Goal: Find specific page/section: Locate a particular part of the current website

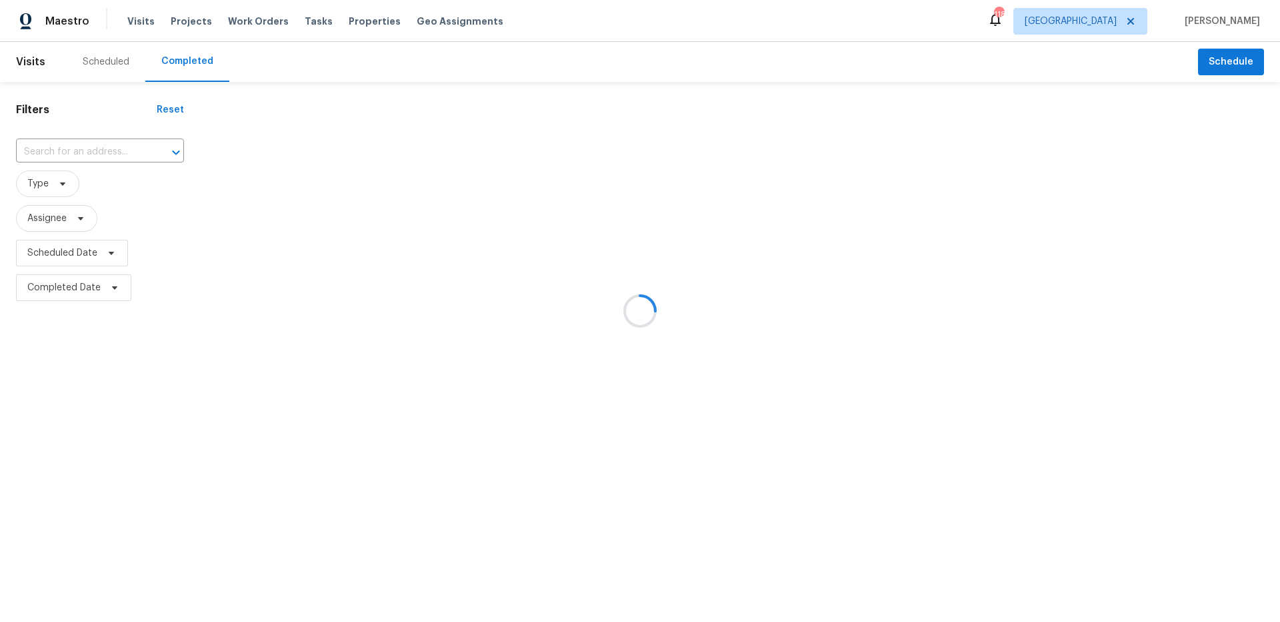
click at [1120, 25] on div at bounding box center [640, 311] width 1280 height 622
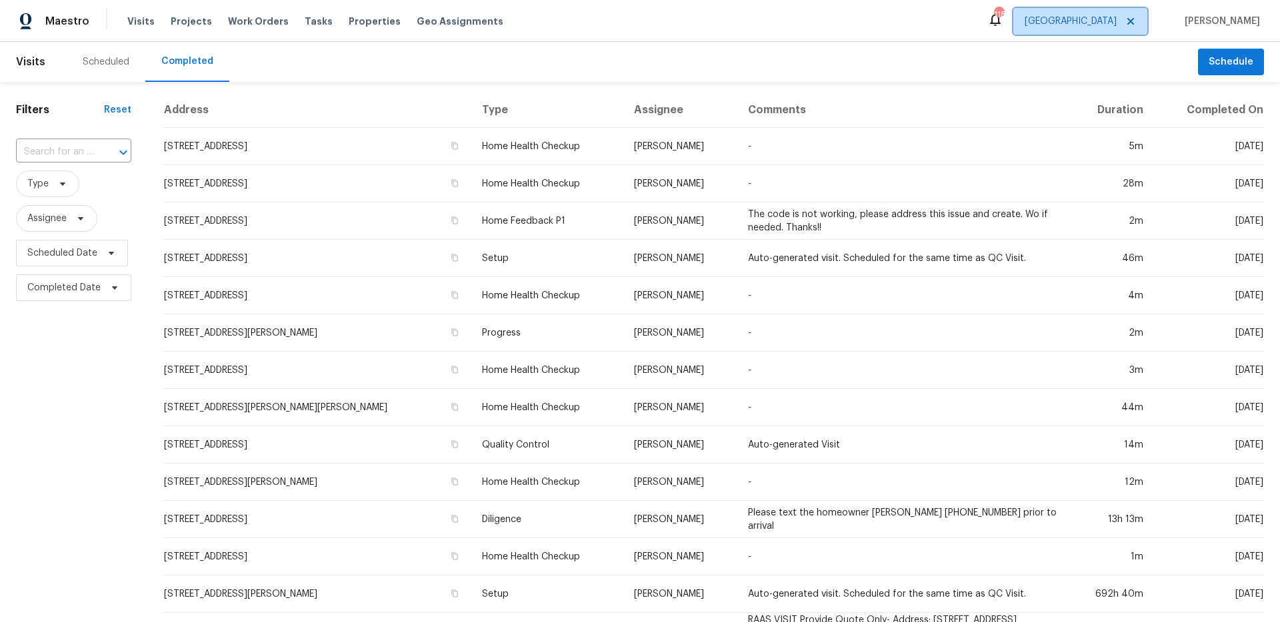
click at [1116, 24] on span "[GEOGRAPHIC_DATA]" at bounding box center [1070, 21] width 92 height 13
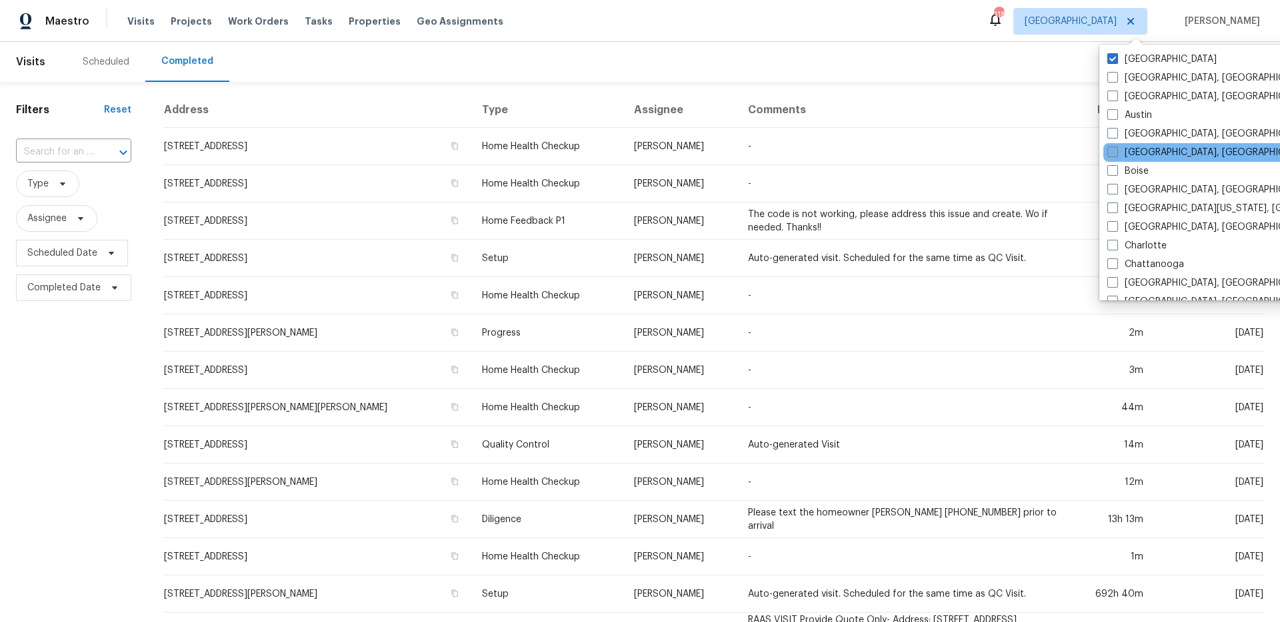
click at [1117, 155] on span at bounding box center [1112, 152] width 11 height 11
click at [1116, 155] on input "[GEOGRAPHIC_DATA], [GEOGRAPHIC_DATA]" at bounding box center [1111, 150] width 9 height 9
checkbox input "true"
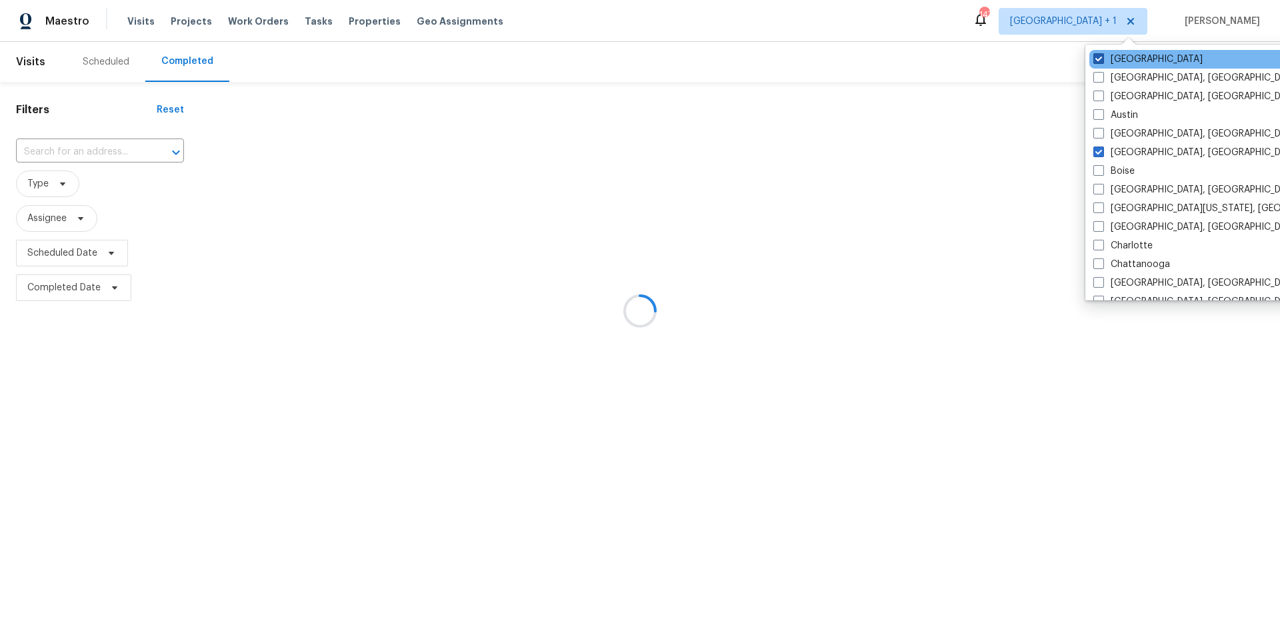
click at [1115, 61] on label "[GEOGRAPHIC_DATA]" at bounding box center [1147, 59] width 109 height 13
click at [1102, 61] on input "[GEOGRAPHIC_DATA]" at bounding box center [1097, 57] width 9 height 9
checkbox input "false"
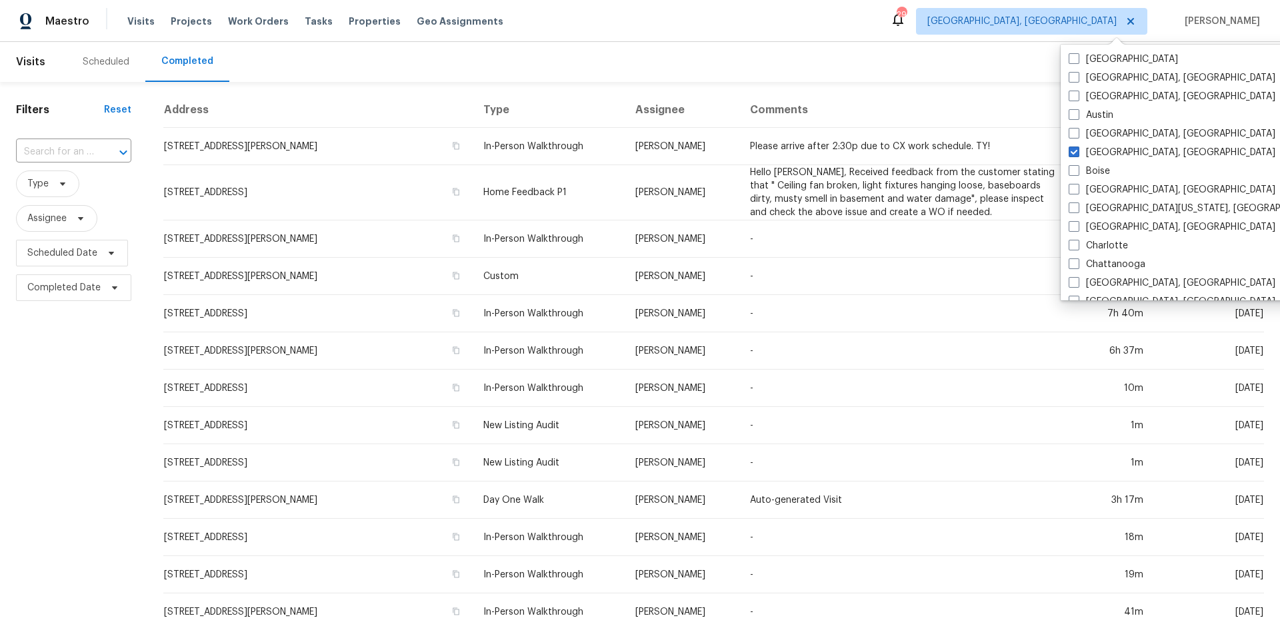
click at [70, 154] on input "text" at bounding box center [55, 152] width 78 height 21
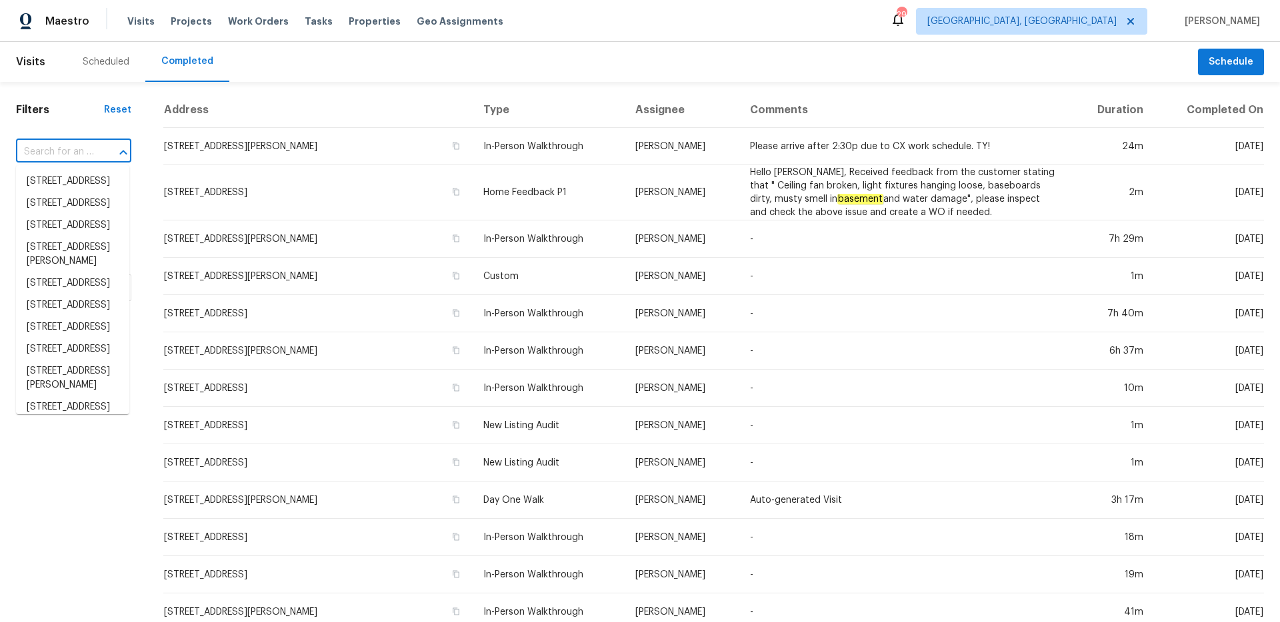
paste input "[STREET_ADDRESS]"
type input "[STREET_ADDRESS]"
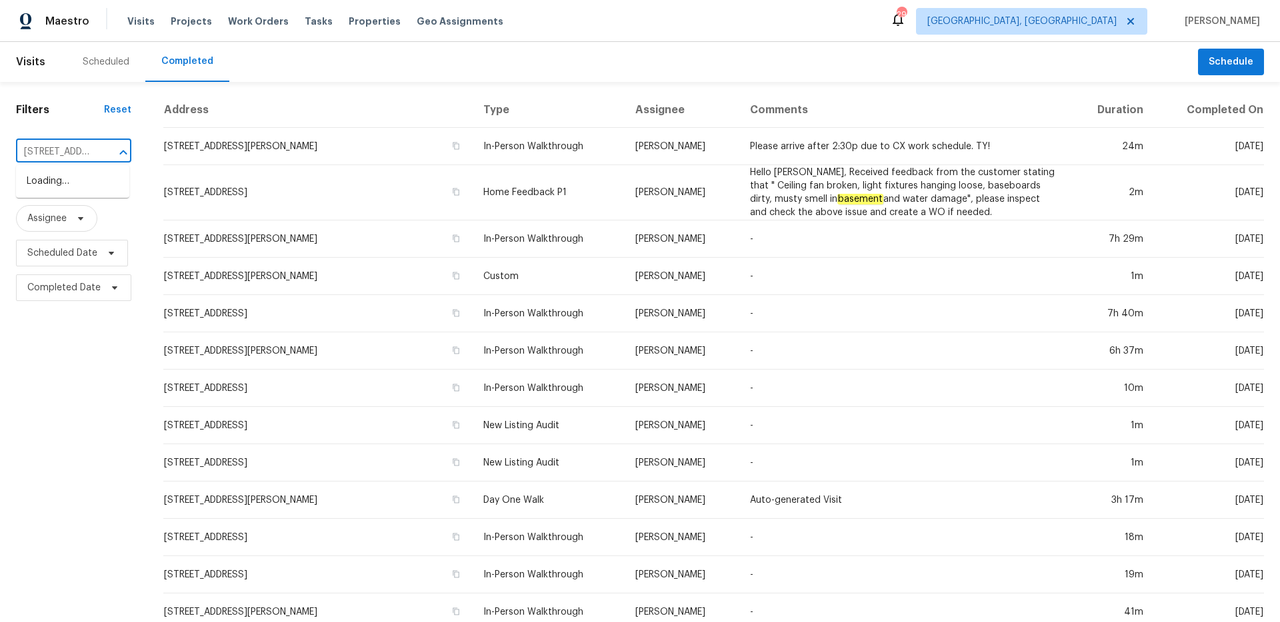
scroll to position [0, 19]
click at [73, 185] on li "[STREET_ADDRESS]" at bounding box center [72, 182] width 113 height 22
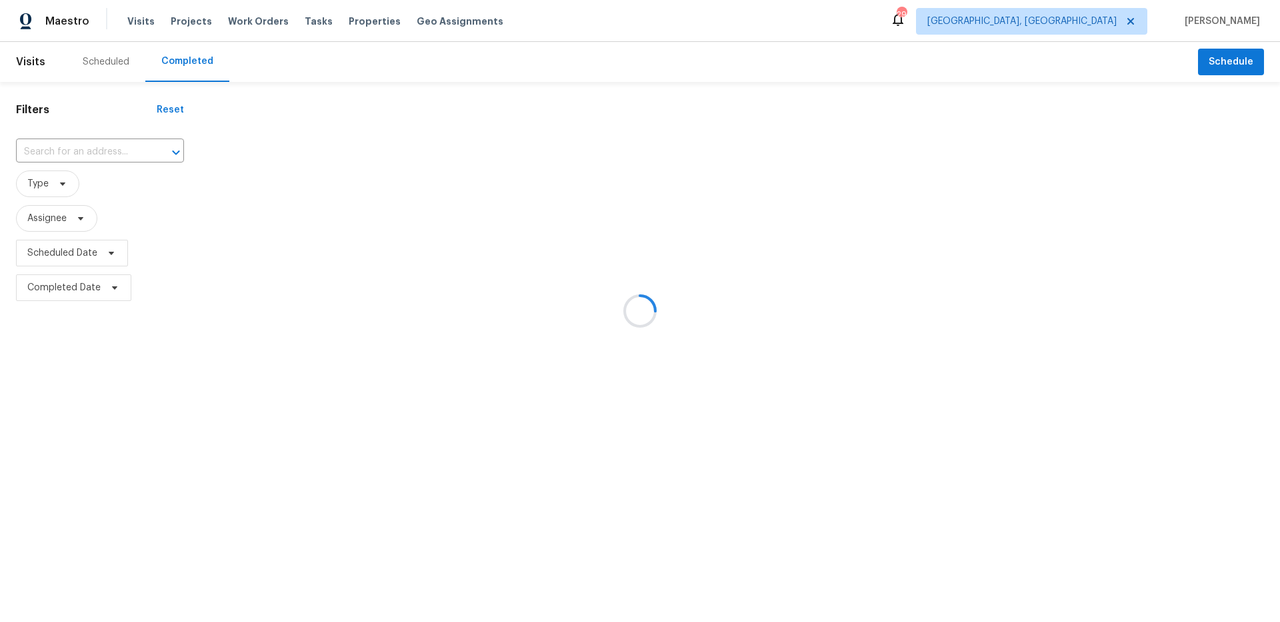
type input "[STREET_ADDRESS]"
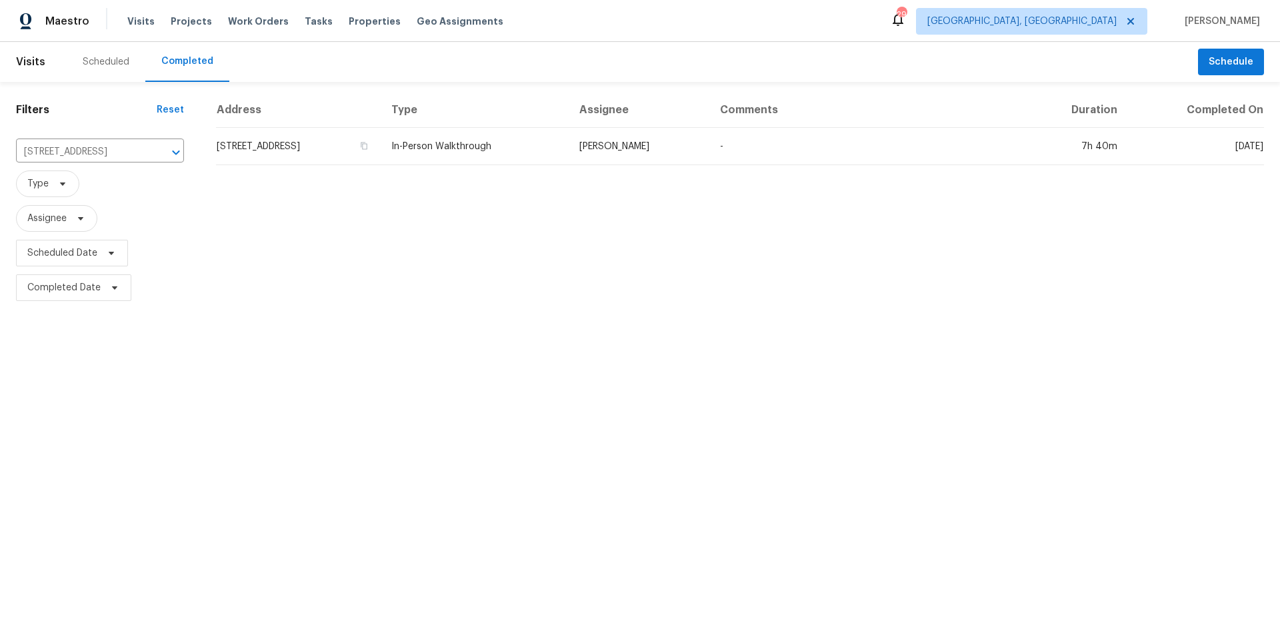
click at [381, 161] on td "[STREET_ADDRESS]" at bounding box center [298, 146] width 165 height 37
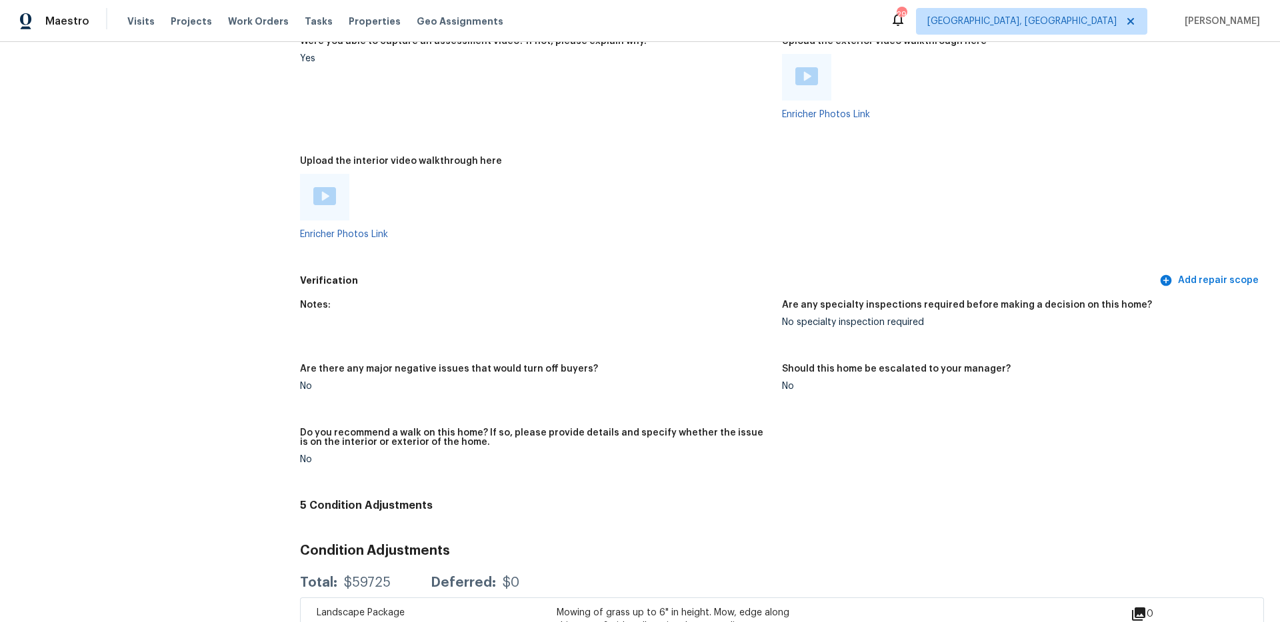
scroll to position [2895, 0]
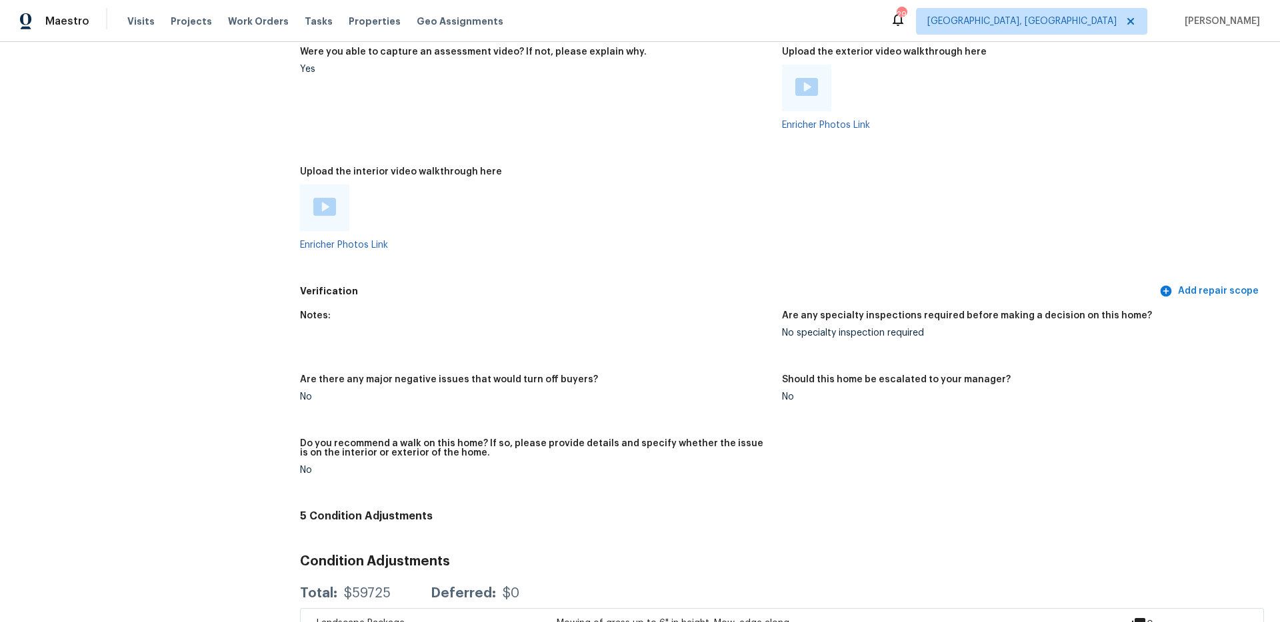
click at [311, 210] on div at bounding box center [324, 208] width 49 height 47
click at [315, 204] on img at bounding box center [324, 207] width 23 height 18
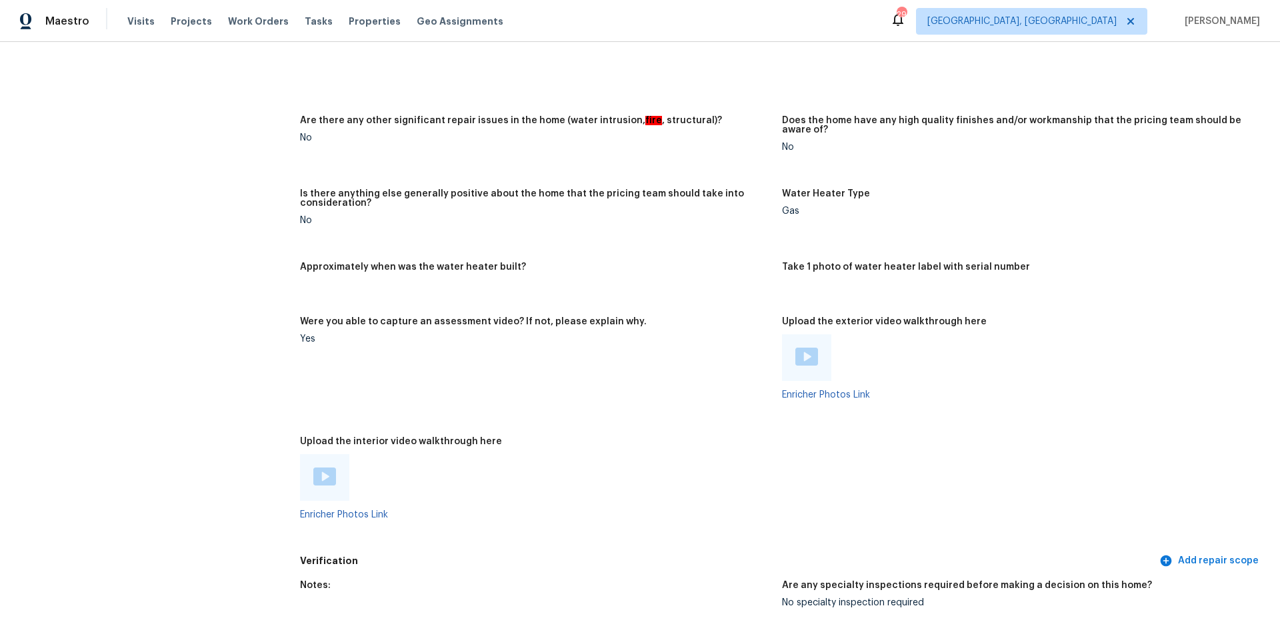
scroll to position [2353, 0]
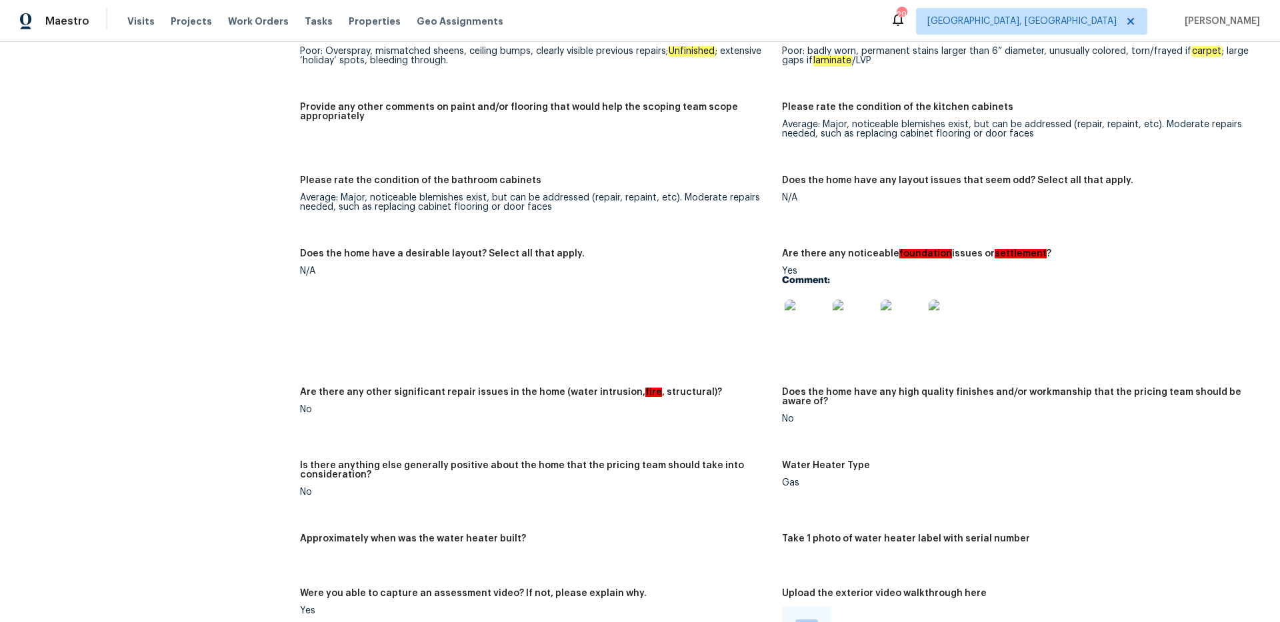
click at [795, 319] on img at bounding box center [805, 321] width 43 height 43
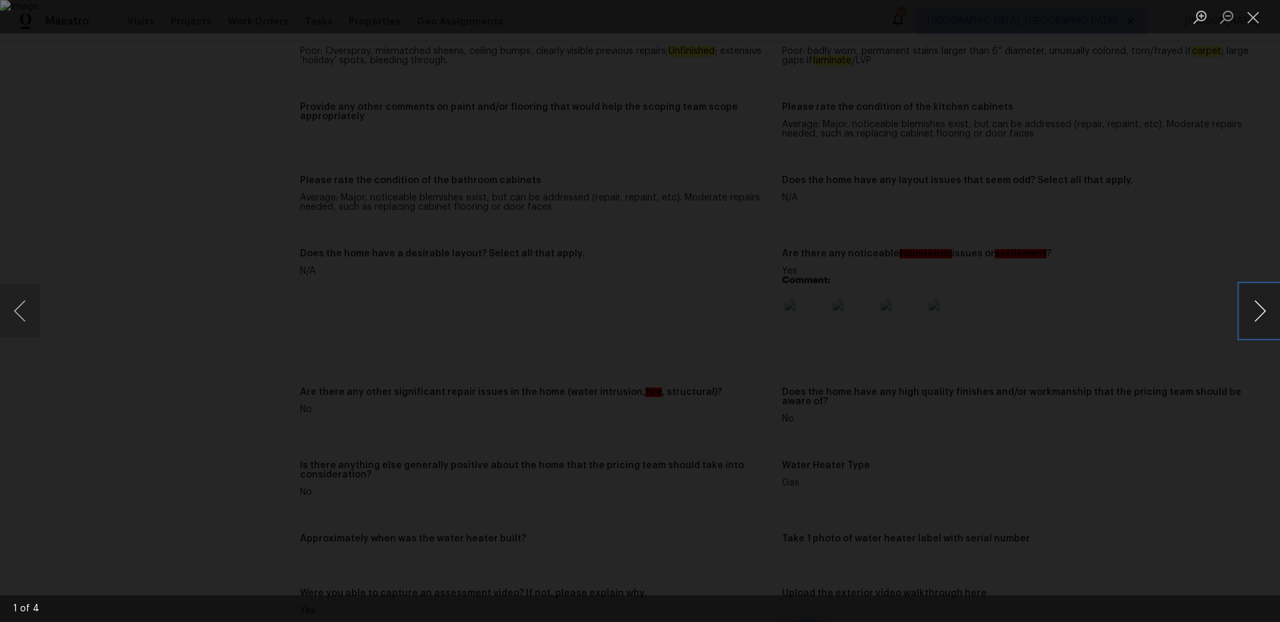
click at [1258, 321] on button "Next image" at bounding box center [1260, 311] width 40 height 53
click at [1256, 17] on button "Close lightbox" at bounding box center [1253, 16] width 27 height 23
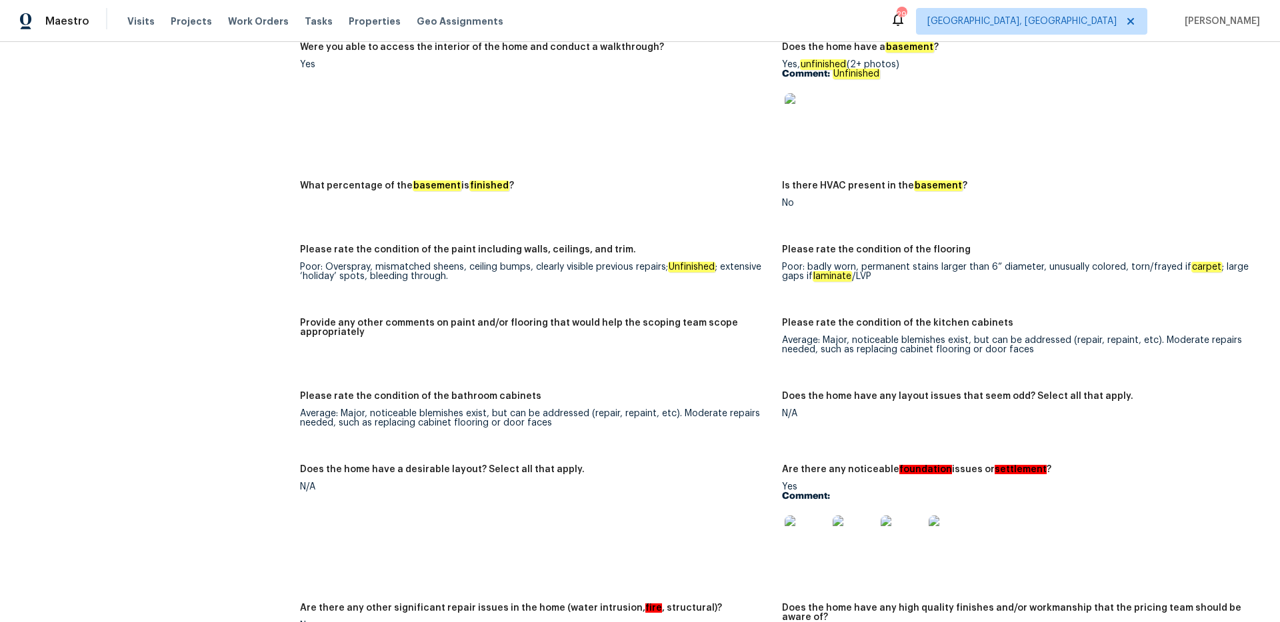
scroll to position [2209, 0]
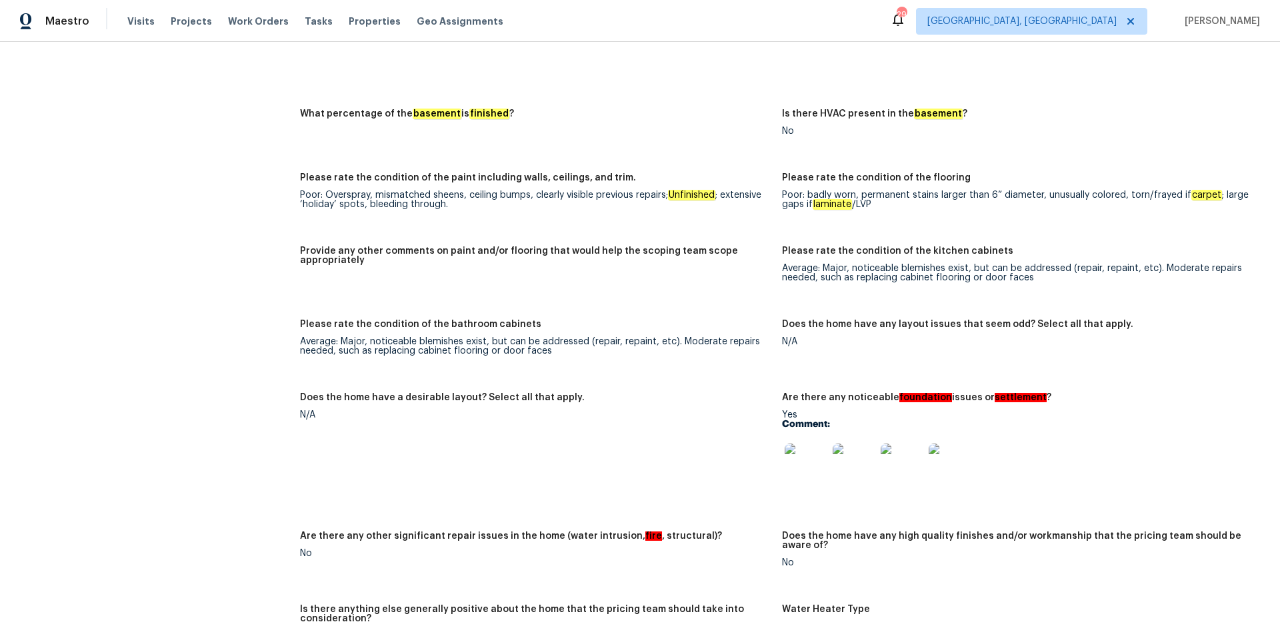
click at [790, 469] on img at bounding box center [805, 465] width 43 height 43
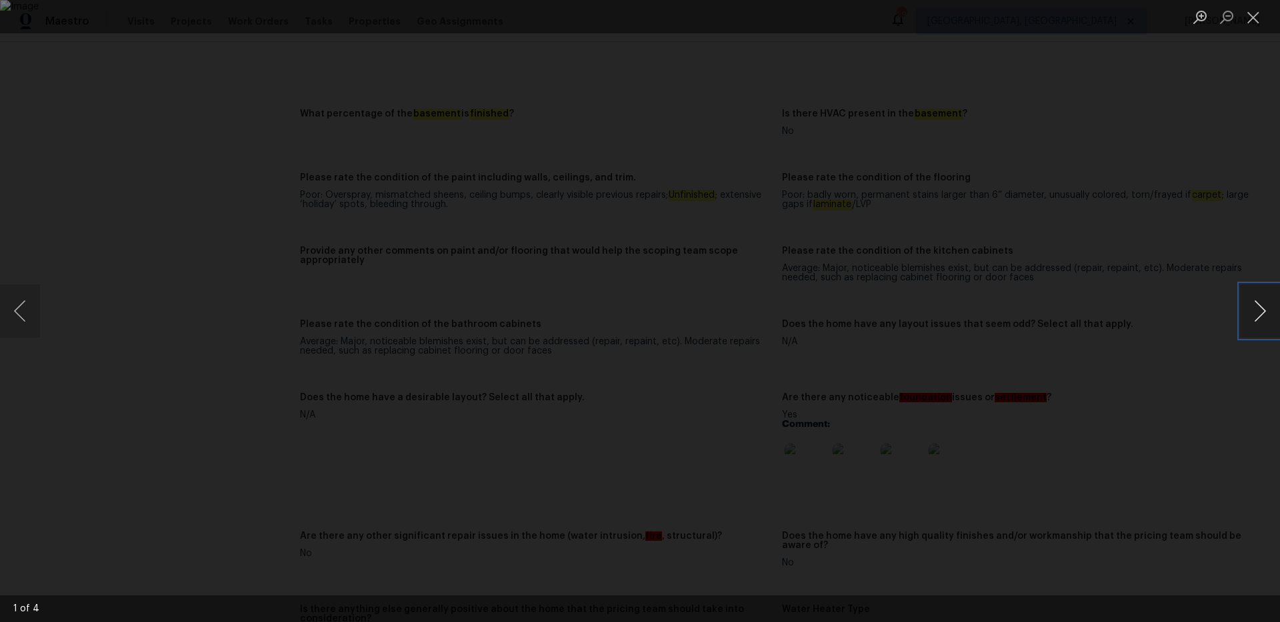
click at [1260, 308] on button "Next image" at bounding box center [1260, 311] width 40 height 53
click at [1255, 19] on button "Close lightbox" at bounding box center [1253, 16] width 27 height 23
